Goal: Transaction & Acquisition: Subscribe to service/newsletter

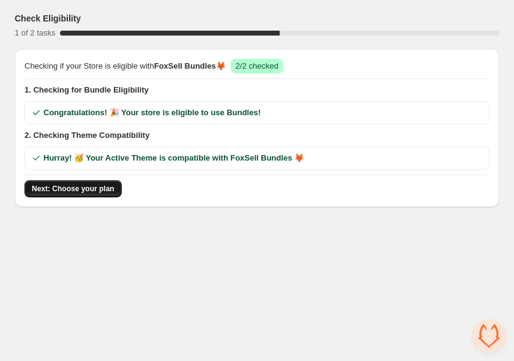
click at [96, 194] on button "Next: Choose your plan" at bounding box center [72, 188] width 97 height 17
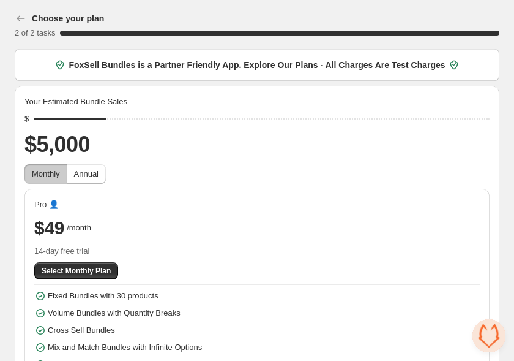
click at [96, 194] on div "Pro 👤 $49 /month 14-day free trial Select Monthly Plan Fixed Bundles with 30 pr…" at bounding box center [256, 293] width 465 height 209
click at [94, 194] on div "Pro 👤 $49 /month 14-day free trial Select Monthly Plan Fixed Bundles with 30 pr…" at bounding box center [256, 293] width 465 height 209
click at [18, 20] on icon "button" at bounding box center [21, 18] width 8 height 6
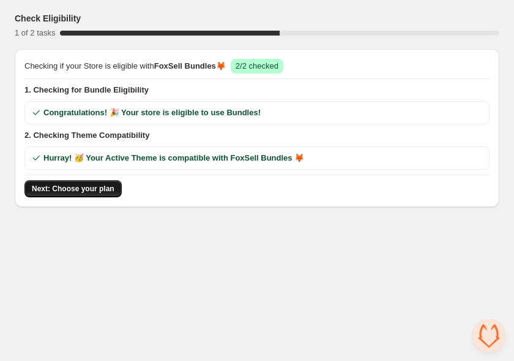
click at [108, 190] on span "Next: Choose your plan" at bounding box center [73, 189] width 83 height 10
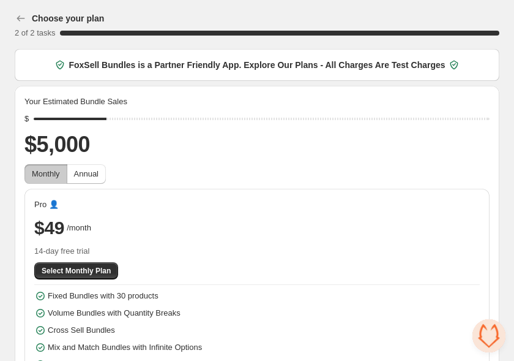
click at [108, 190] on div "Pro 👤 $49 /month 14-day free trial Select Monthly Plan Fixed Bundles with 30 pr…" at bounding box center [256, 293] width 465 height 209
drag, startPoint x: 108, startPoint y: 190, endPoint x: 116, endPoint y: 206, distance: 18.1
click at [116, 206] on div "Pro 👤 $49 /month 14-day free trial Select Monthly Plan Fixed Bundles with 30 pr…" at bounding box center [256, 293] width 465 height 209
